Goal: Learn about a topic: Learn about a topic

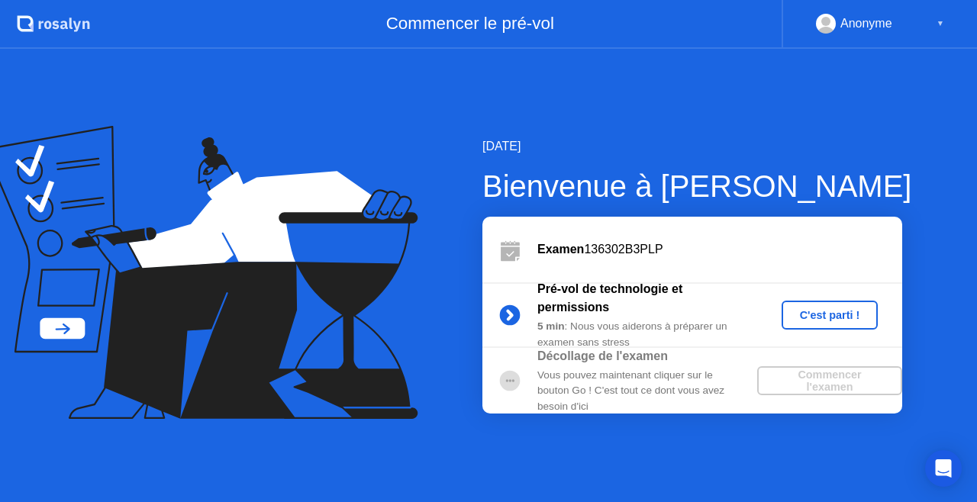
click at [821, 311] on div "C'est parti !" at bounding box center [829, 315] width 85 height 12
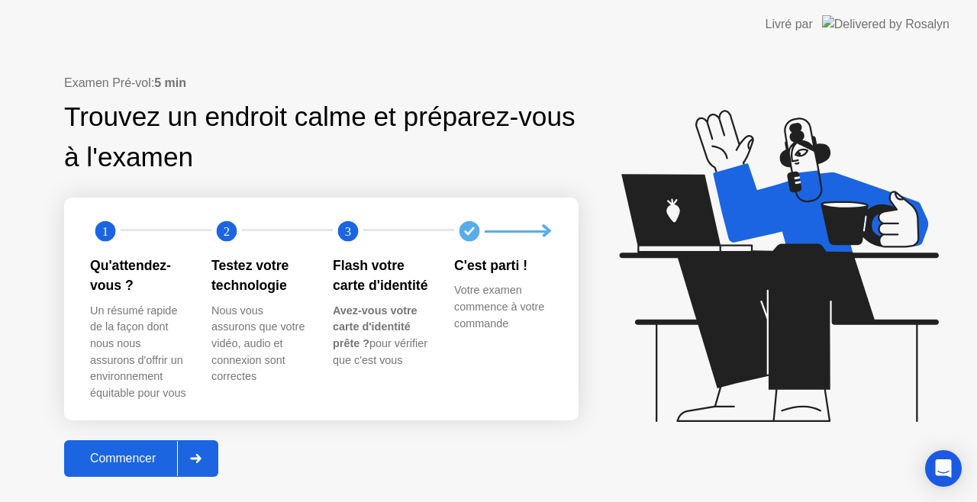
click at [124, 452] on div "Commencer" at bounding box center [123, 459] width 108 height 14
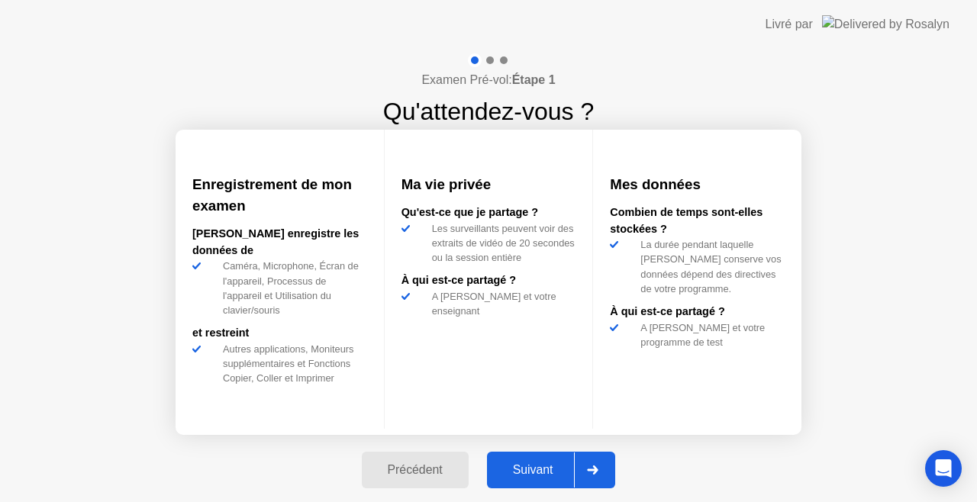
click at [543, 466] on div "Suivant" at bounding box center [532, 470] width 83 height 14
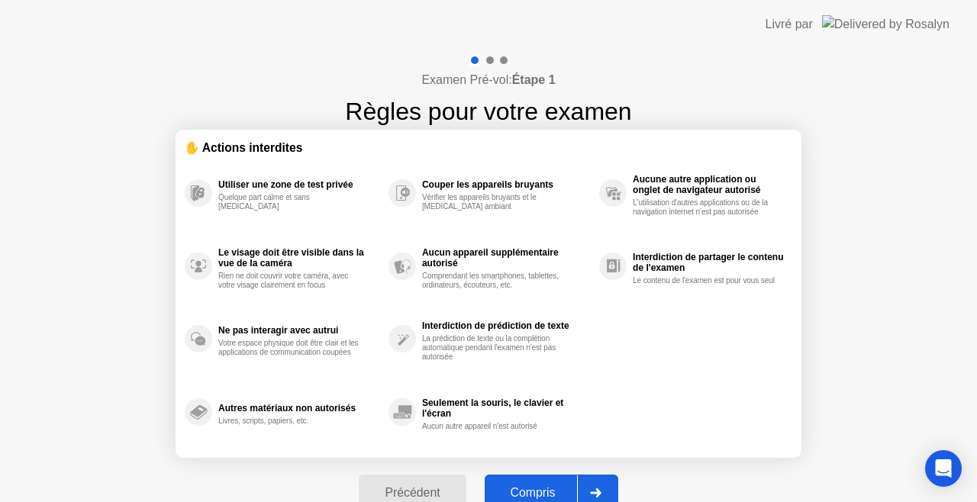
click at [540, 493] on div "Compris" at bounding box center [533, 493] width 88 height 14
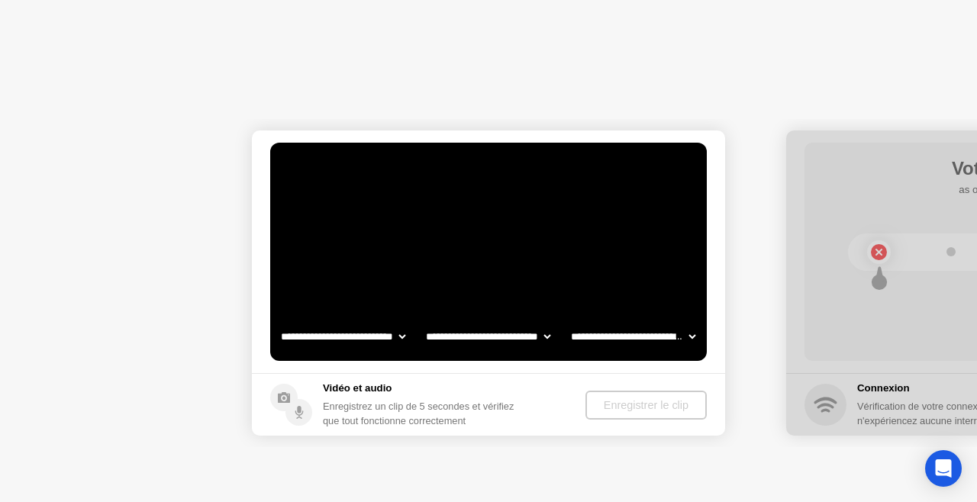
select select "**********"
select select "*******"
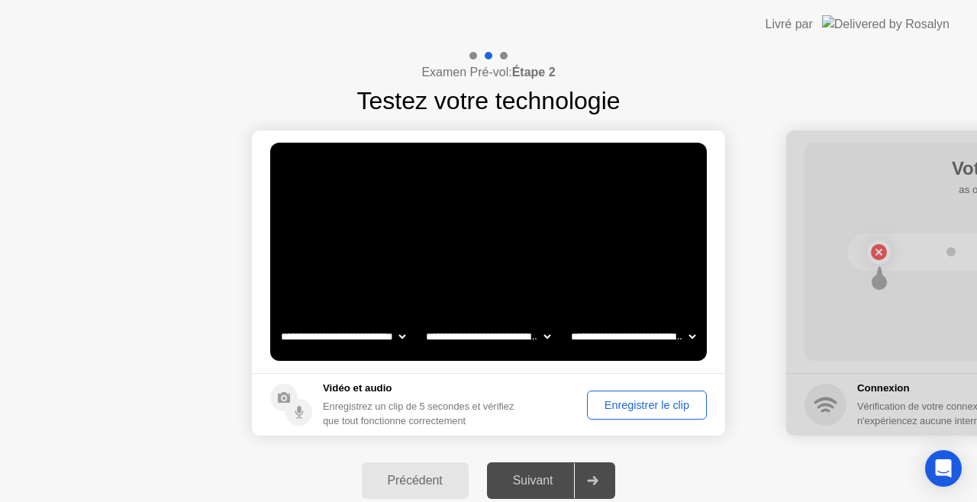
click at [536, 476] on div "Suivant" at bounding box center [532, 481] width 83 height 14
click at [645, 402] on div "Enregistrer le clip" at bounding box center [646, 405] width 109 height 12
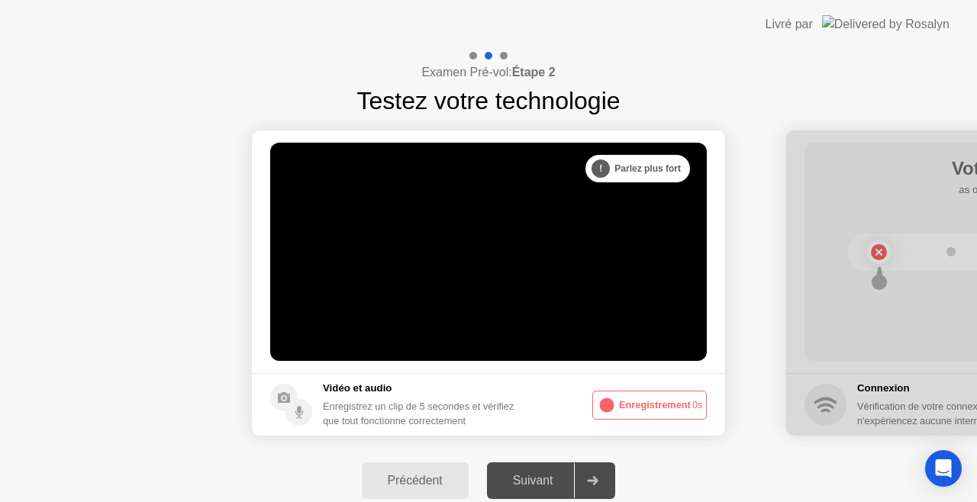
click at [649, 409] on button "Enregistrement 0s" at bounding box center [649, 405] width 114 height 29
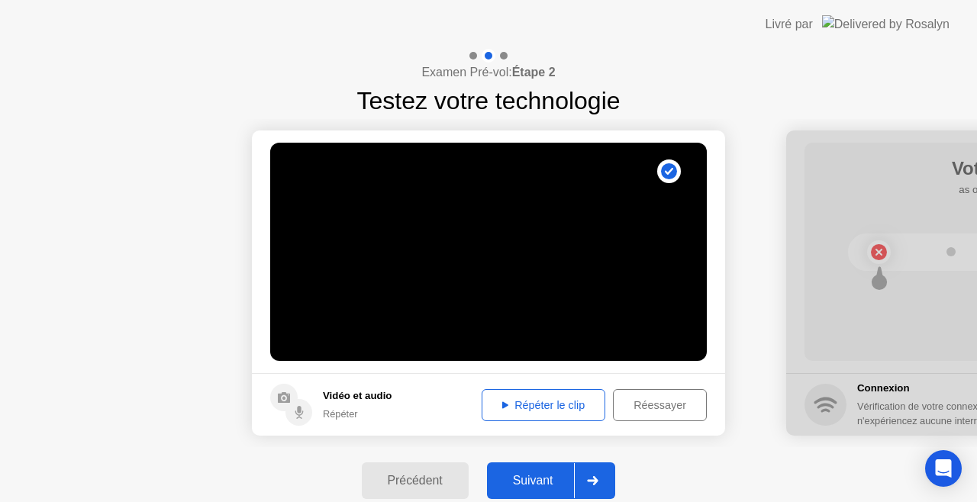
click at [533, 486] on div "Suivant" at bounding box center [532, 481] width 83 height 14
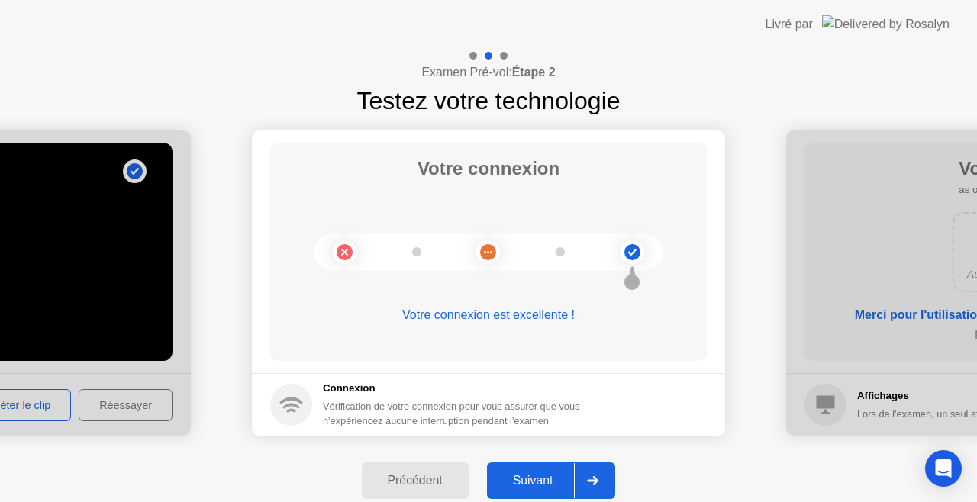
click at [533, 486] on div "Suivant" at bounding box center [532, 481] width 83 height 14
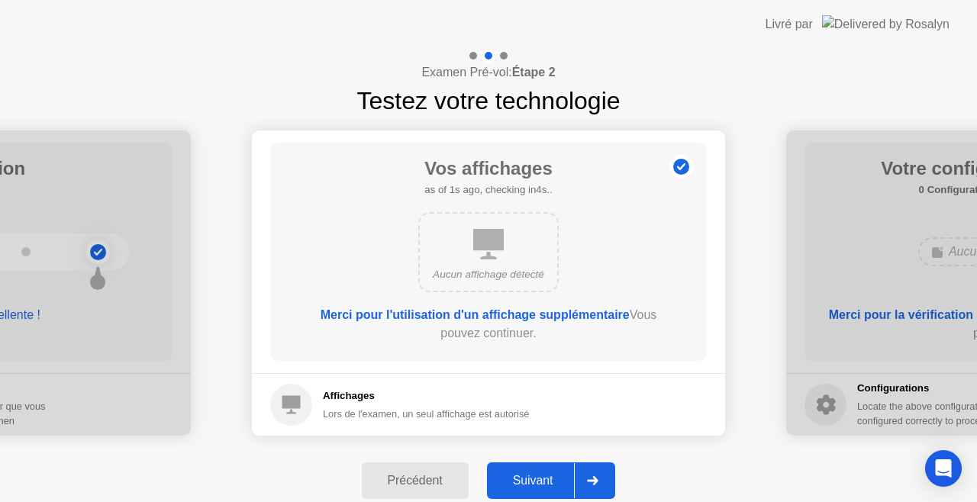
click at [533, 486] on div "Suivant" at bounding box center [532, 481] width 83 height 14
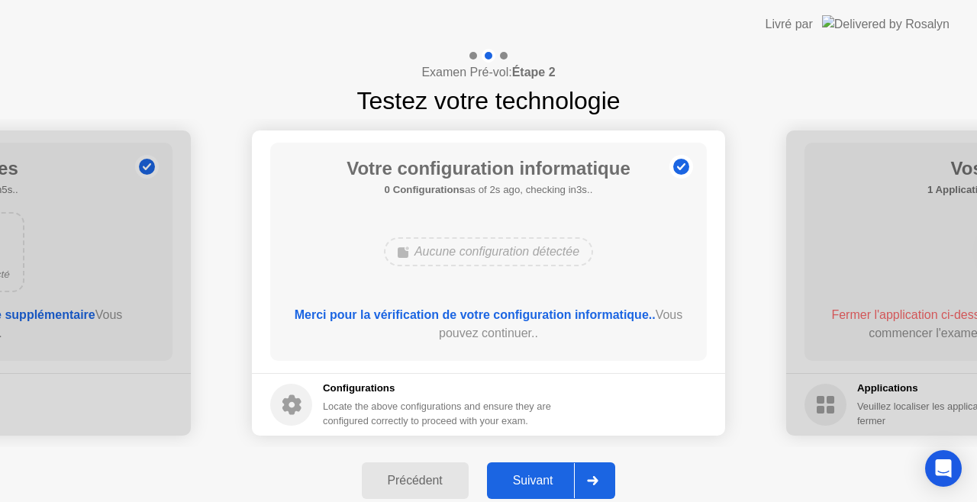
click at [533, 486] on div "Suivant" at bounding box center [532, 481] width 83 height 14
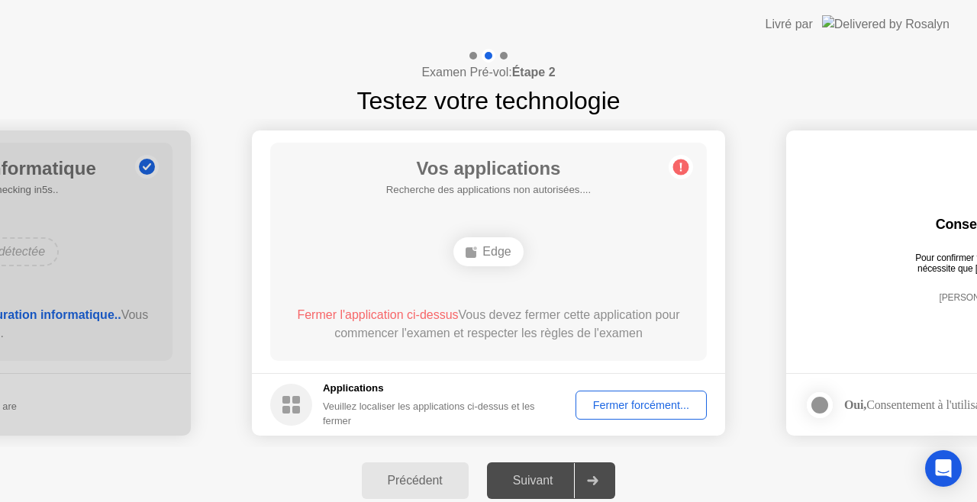
click at [642, 403] on div "Fermer forcément..." at bounding box center [641, 405] width 121 height 12
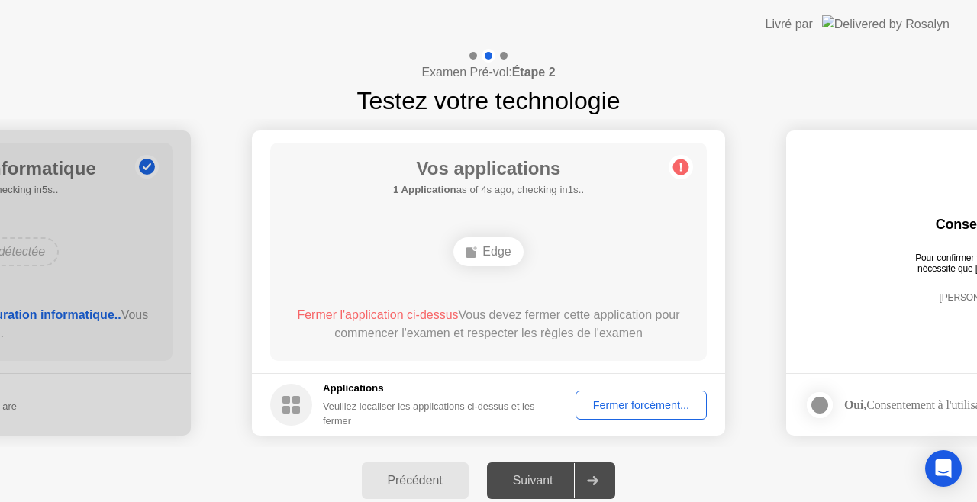
click at [675, 168] on circle at bounding box center [681, 167] width 16 height 16
click at [676, 168] on circle at bounding box center [681, 167] width 16 height 16
click at [378, 313] on span "Fermer l'application ci-dessus" at bounding box center [377, 314] width 161 height 13
click at [617, 401] on div "Fermer forcément..." at bounding box center [641, 405] width 121 height 12
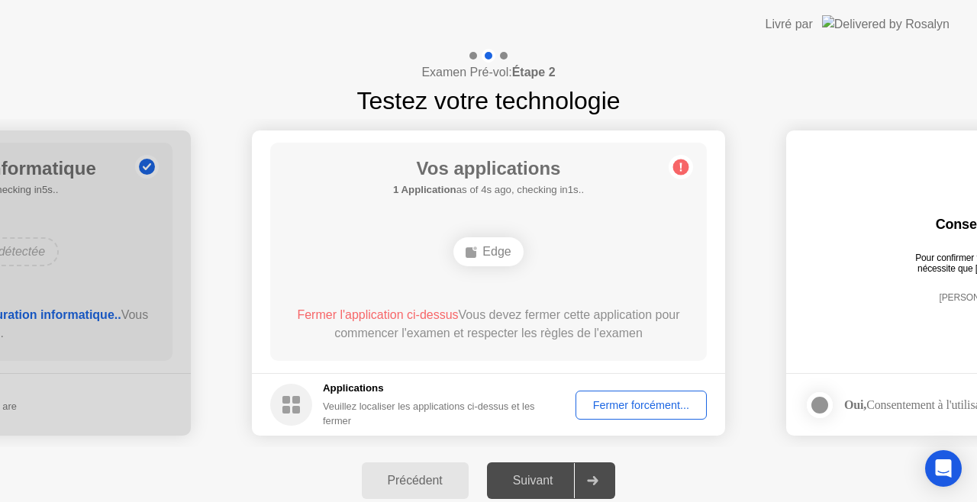
click at [488, 243] on div "Edge" at bounding box center [487, 251] width 69 height 29
click at [488, 255] on div "Edge" at bounding box center [487, 251] width 69 height 29
click at [645, 401] on div "Fermer forcément..." at bounding box center [641, 405] width 121 height 12
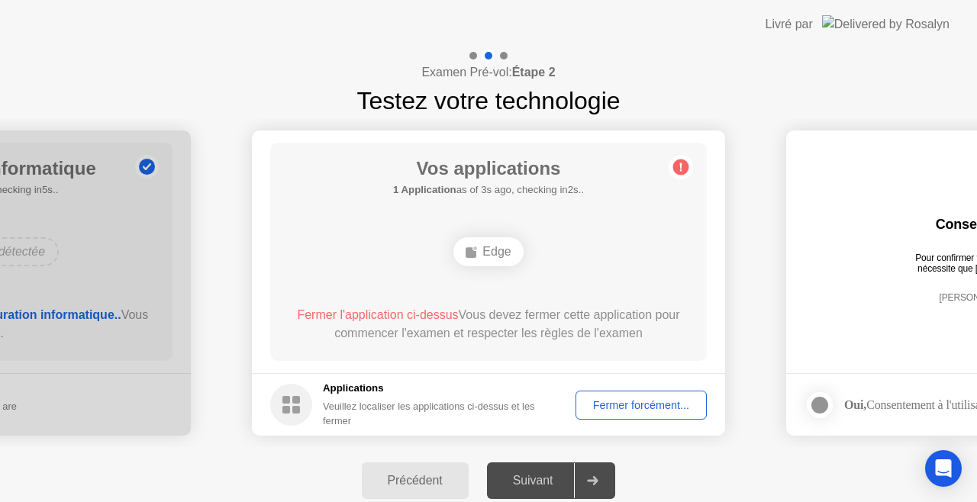
click at [540, 475] on div "Suivant" at bounding box center [532, 481] width 83 height 14
click at [291, 403] on circle at bounding box center [291, 405] width 42 height 42
click at [340, 385] on h5 "Applications" at bounding box center [438, 388] width 231 height 15
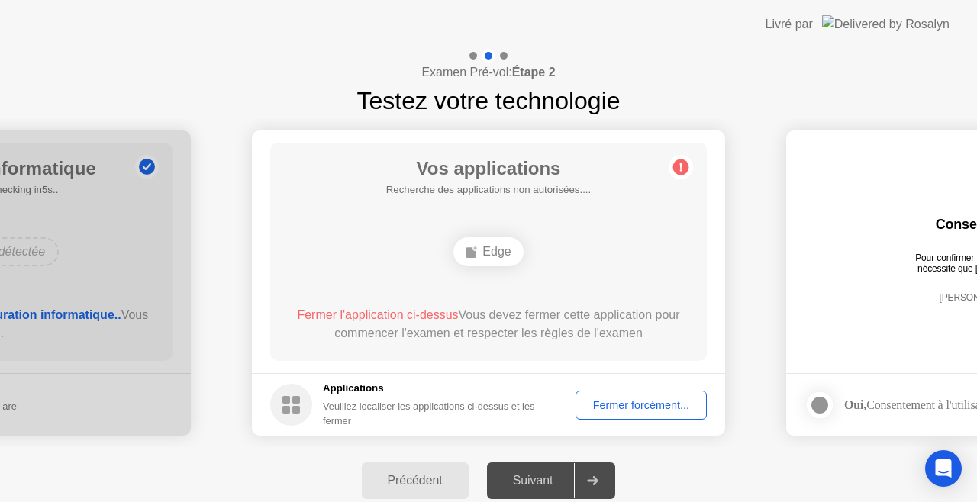
click at [340, 385] on h5 "Applications" at bounding box center [438, 388] width 231 height 15
click at [436, 314] on span "Fermer l'application ci-dessus" at bounding box center [377, 314] width 161 height 13
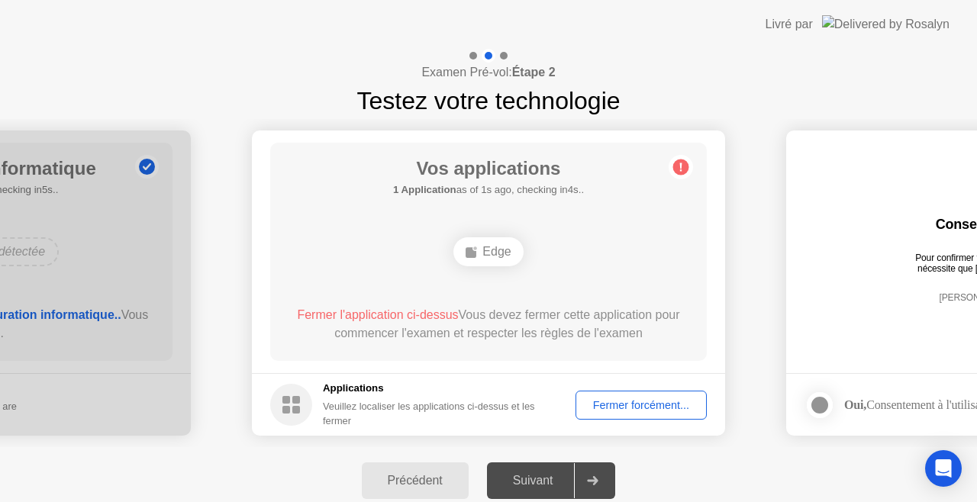
click at [436, 314] on span "Fermer l'application ci-dessus" at bounding box center [377, 314] width 161 height 13
click at [365, 308] on span "Fermer l'application ci-dessus" at bounding box center [377, 314] width 161 height 13
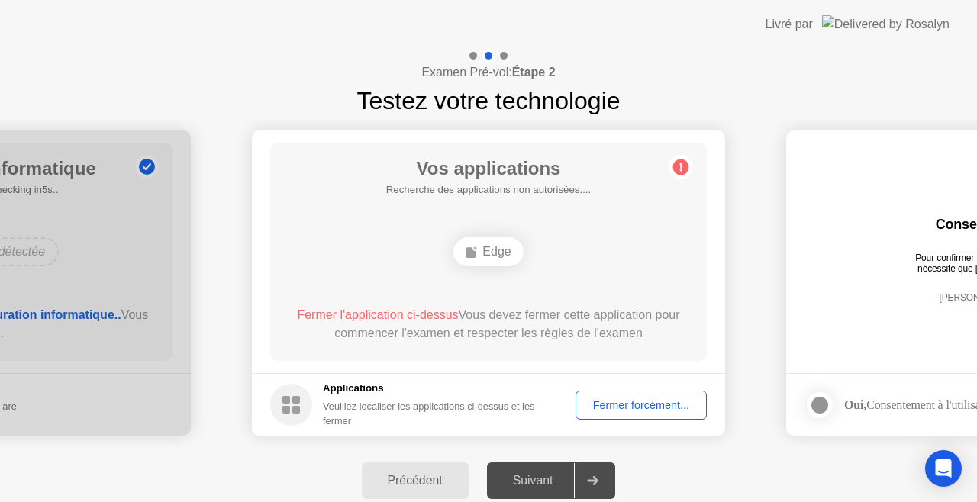
click at [528, 487] on div "Suivant" at bounding box center [532, 481] width 83 height 14
click at [531, 481] on div "Suivant" at bounding box center [532, 481] width 83 height 14
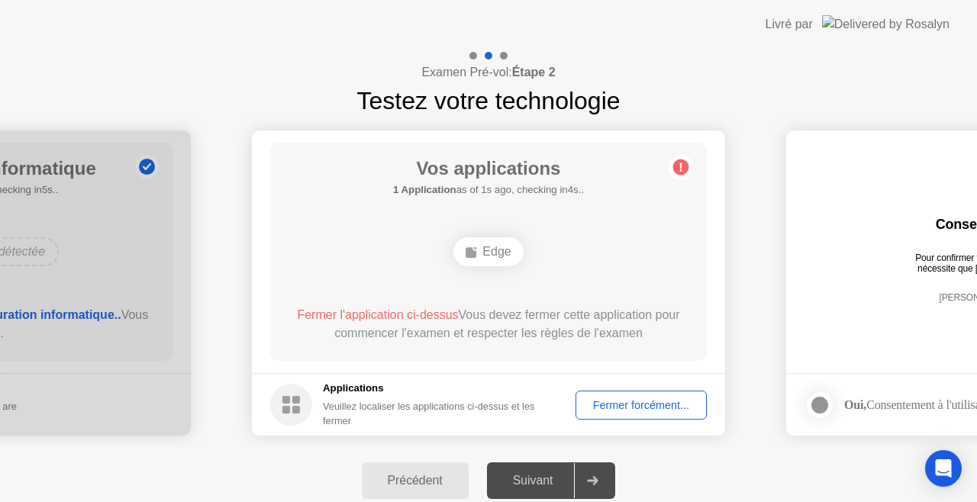
click at [507, 58] on div at bounding box center [488, 56] width 44 height 14
click at [611, 407] on div "Fermer forcément..." at bounding box center [641, 405] width 121 height 12
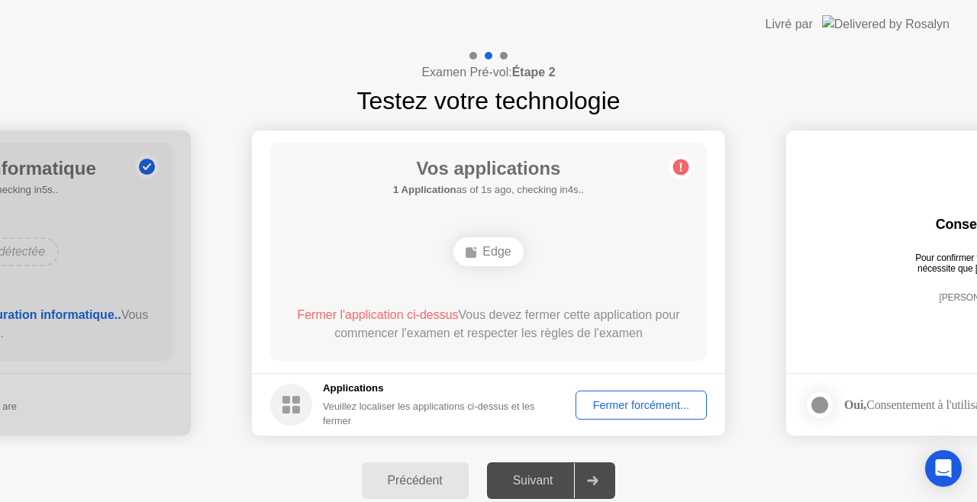
click at [506, 52] on div at bounding box center [504, 56] width 8 height 8
click at [504, 248] on div "Edge" at bounding box center [487, 251] width 69 height 29
click at [473, 249] on ellipse at bounding box center [475, 248] width 5 height 5
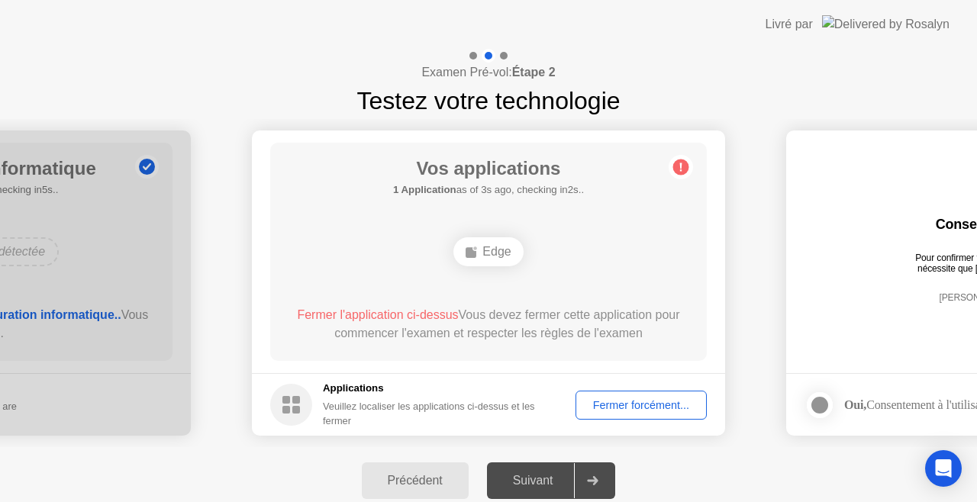
click at [473, 249] on ellipse at bounding box center [475, 248] width 5 height 5
click at [623, 404] on div "Fermer forcément..." at bounding box center [641, 405] width 121 height 12
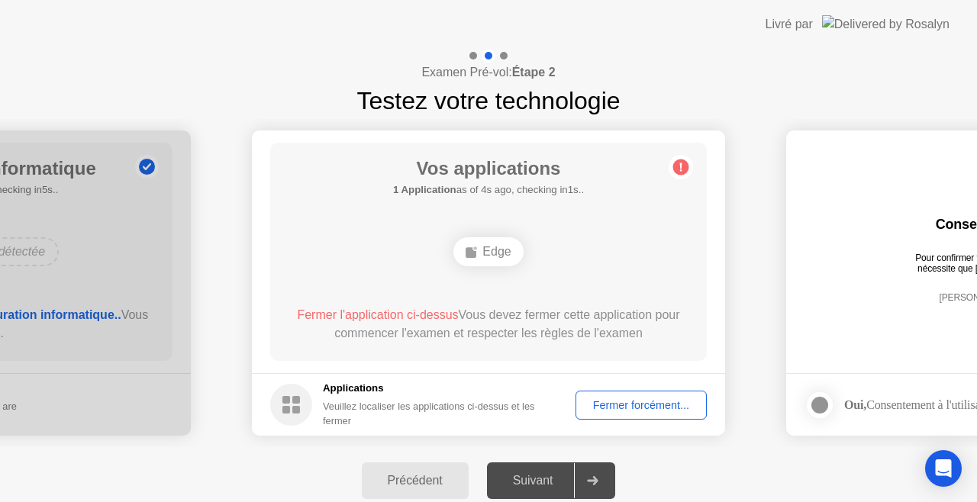
click at [638, 410] on div "Fermer forcément..." at bounding box center [641, 405] width 121 height 12
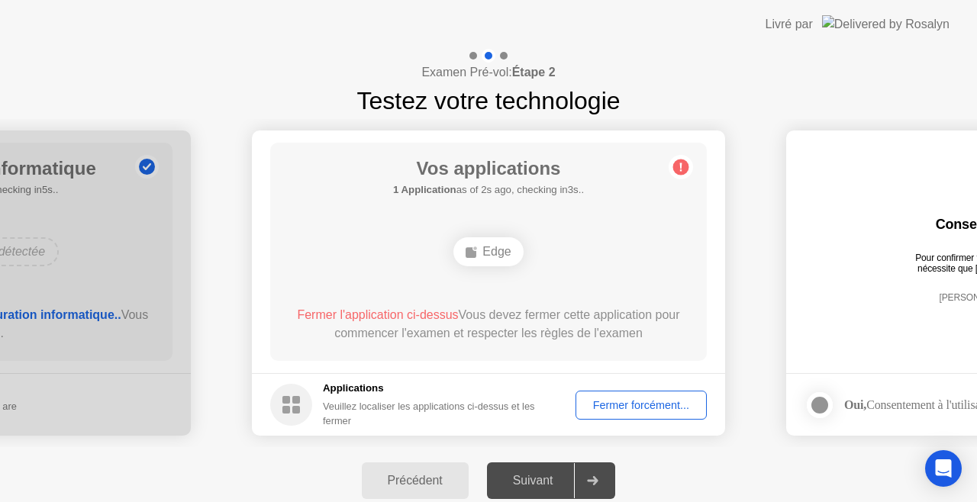
click at [544, 484] on div "Suivant" at bounding box center [532, 481] width 83 height 14
click at [591, 488] on div at bounding box center [592, 480] width 37 height 35
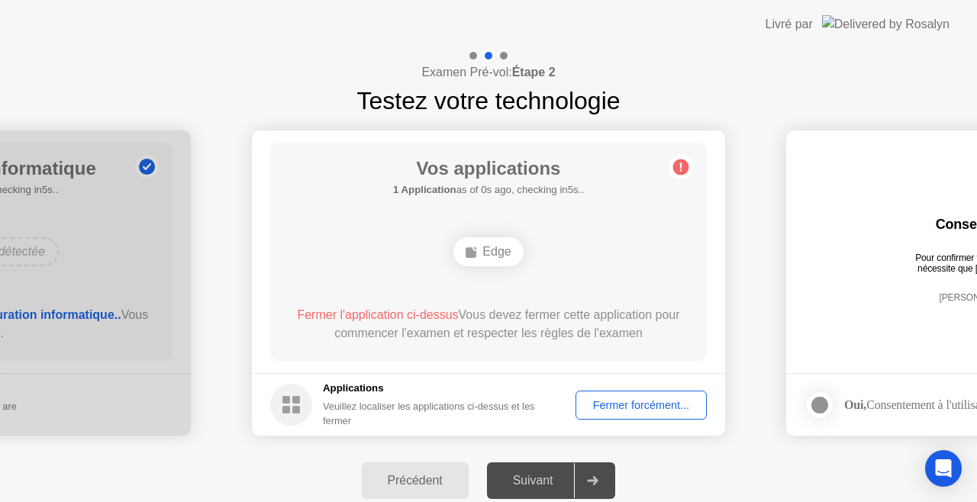
click at [600, 485] on div at bounding box center [592, 480] width 37 height 35
click at [444, 487] on div "Précédent" at bounding box center [415, 481] width 98 height 14
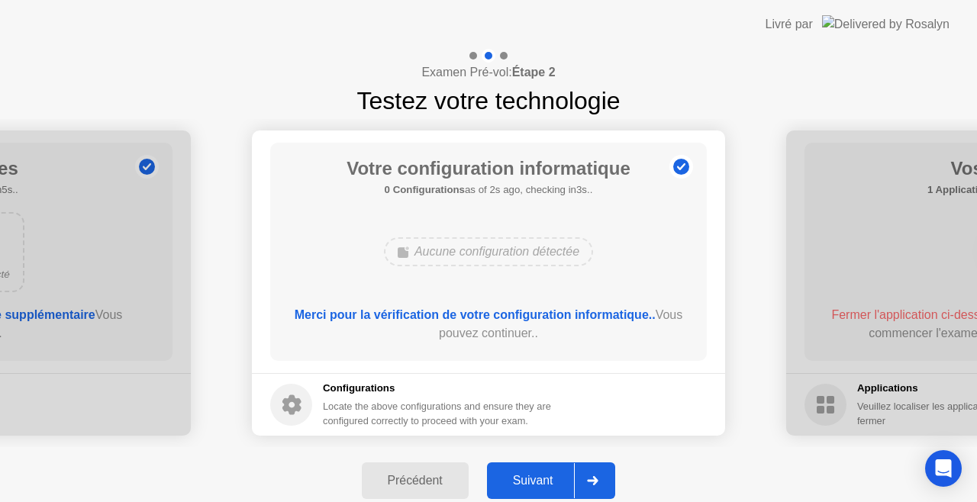
click at [519, 485] on div "Suivant" at bounding box center [532, 481] width 83 height 14
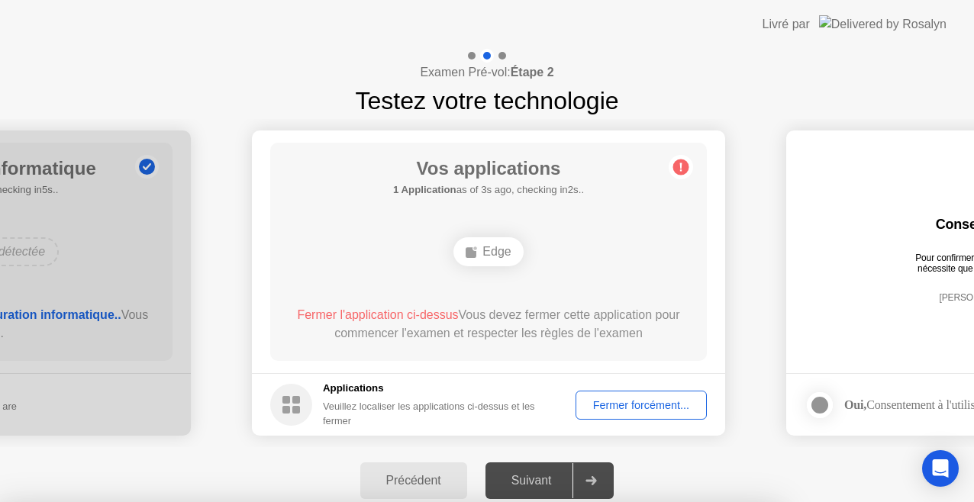
click at [513, 501] on div at bounding box center [487, 502] width 974 height 0
click at [442, 501] on div at bounding box center [487, 502] width 974 height 0
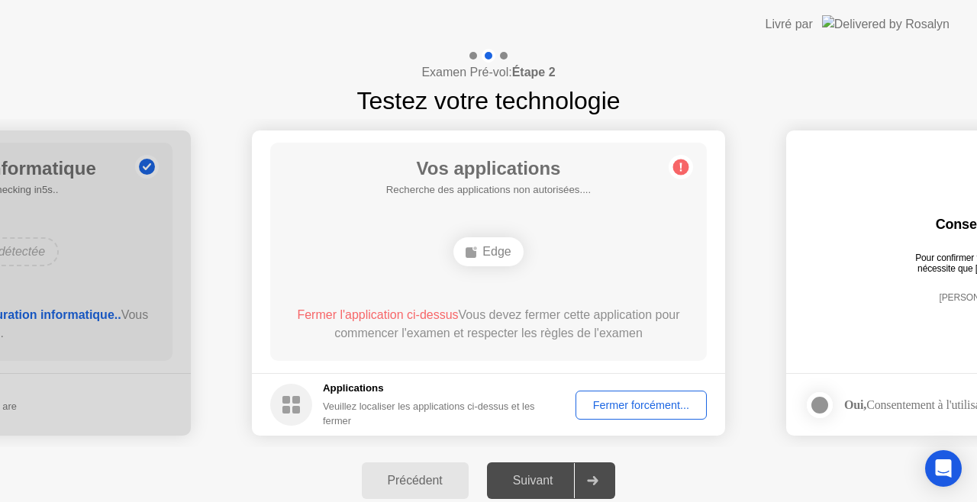
click at [418, 476] on div "Précédent" at bounding box center [415, 481] width 98 height 14
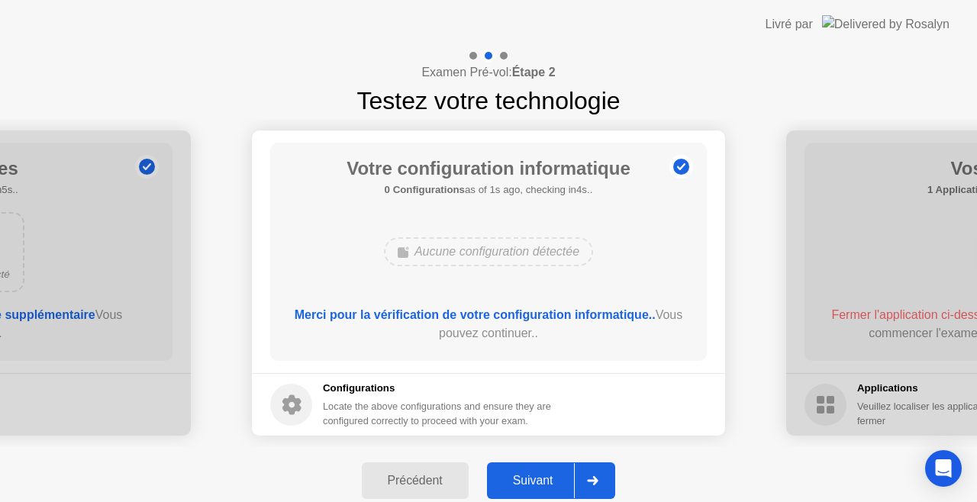
click at [399, 485] on div "Précédent" at bounding box center [415, 481] width 98 height 14
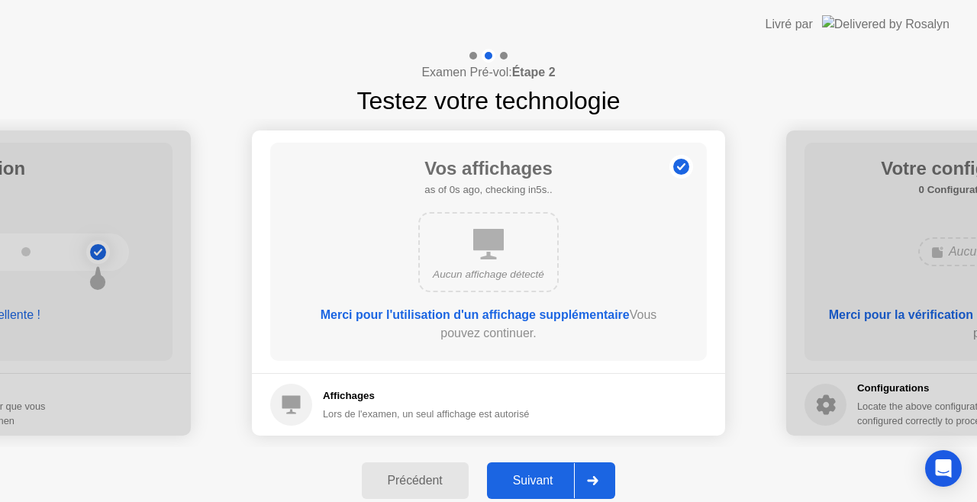
click at [398, 485] on div "Précédent" at bounding box center [415, 481] width 98 height 14
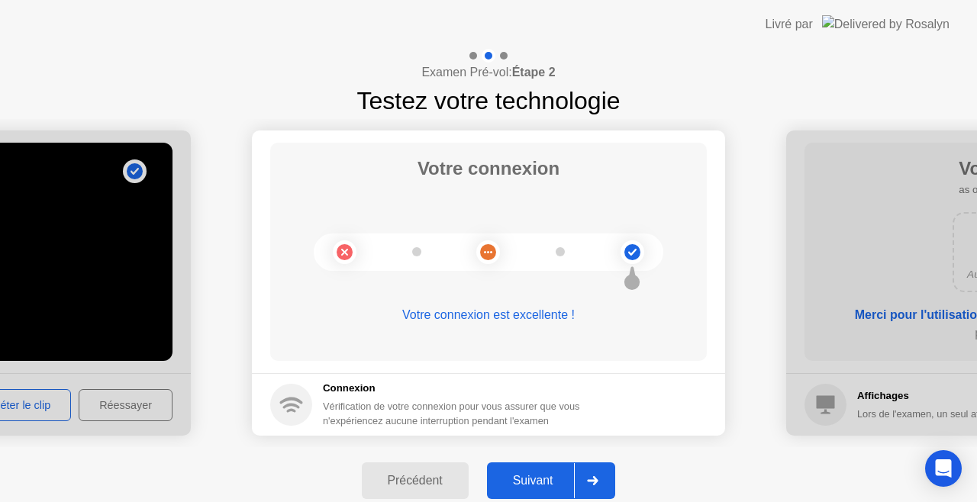
click at [398, 485] on div "Précédent" at bounding box center [415, 481] width 98 height 14
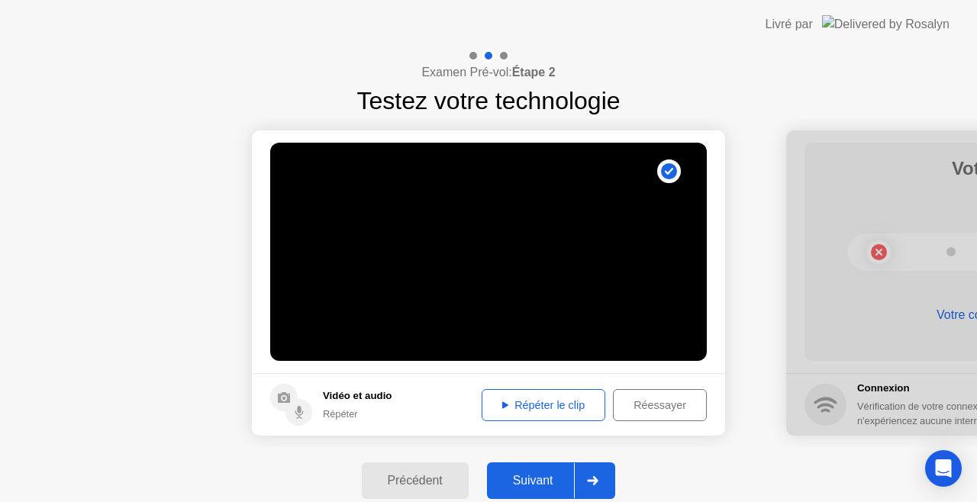
click at [398, 485] on div "Précédent" at bounding box center [415, 481] width 98 height 14
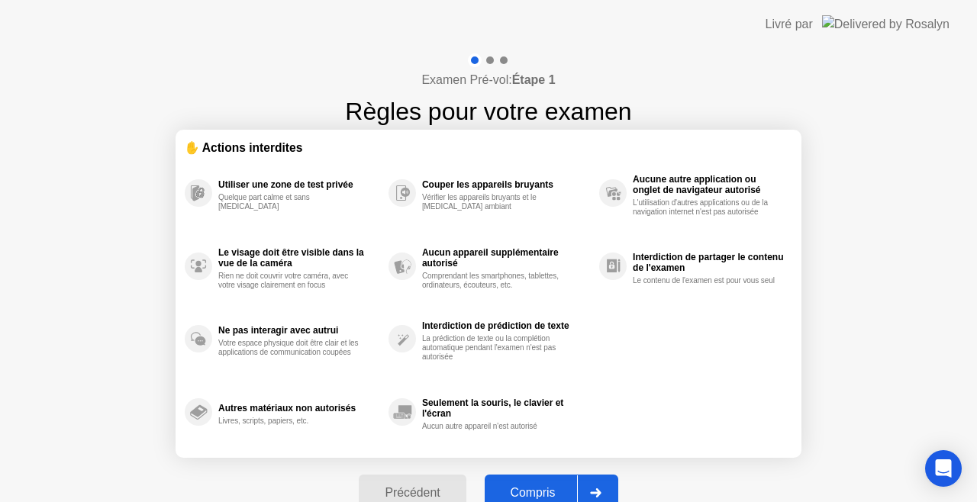
click at [400, 493] on div "Précédent" at bounding box center [412, 493] width 98 height 14
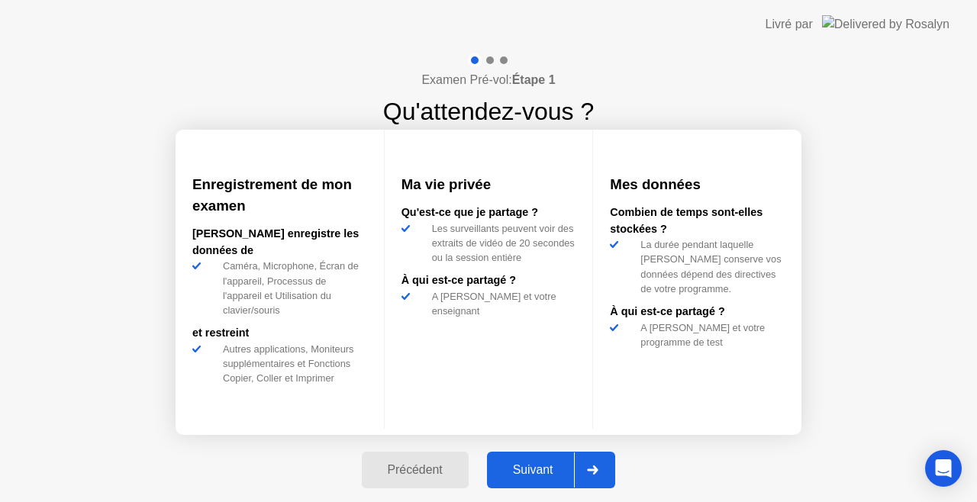
click at [400, 475] on div "Précédent" at bounding box center [415, 470] width 98 height 14
